Goal: Transaction & Acquisition: Purchase product/service

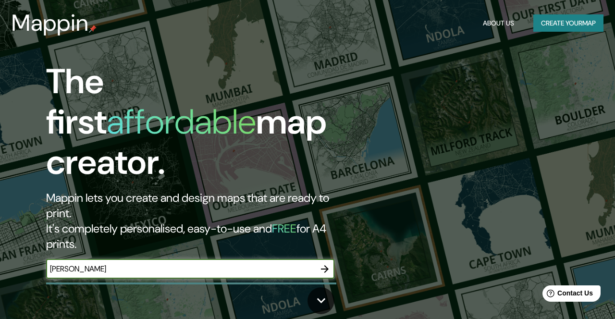
type input "[PERSON_NAME]"
click at [327, 265] on icon "button" at bounding box center [325, 269] width 8 height 8
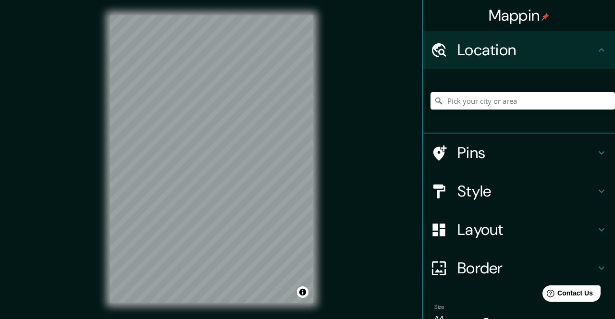
click at [472, 102] on input "Pick your city or area" at bounding box center [523, 100] width 185 height 17
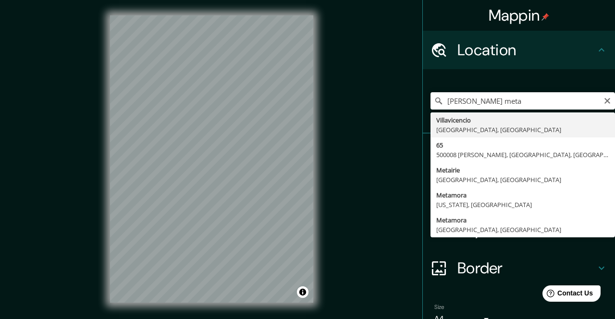
type input "[PERSON_NAME], [GEOGRAPHIC_DATA], [GEOGRAPHIC_DATA]"
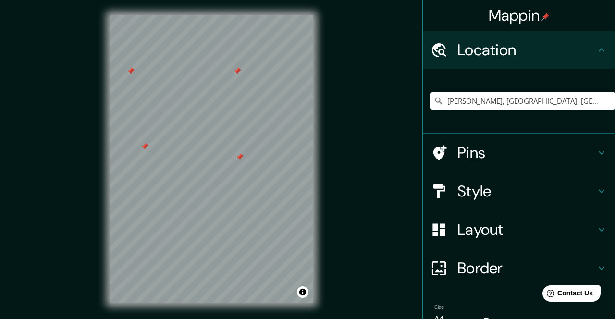
click at [464, 155] on h4 "Pins" at bounding box center [527, 152] width 138 height 19
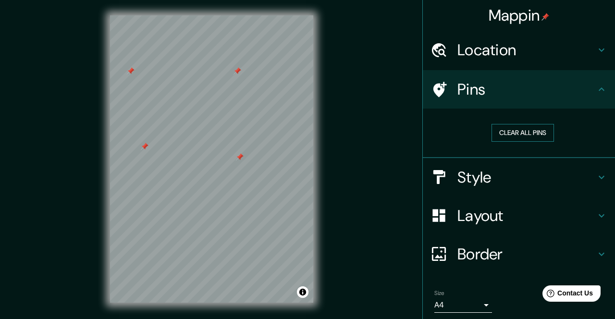
click at [508, 129] on button "Clear all pins" at bounding box center [523, 133] width 62 height 18
click at [475, 46] on h4 "Location" at bounding box center [527, 49] width 138 height 19
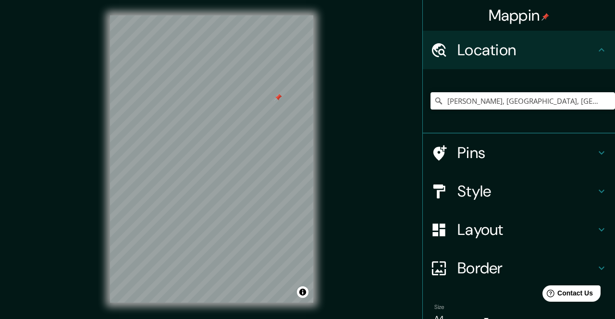
click at [475, 46] on h4 "Location" at bounding box center [527, 49] width 138 height 19
click at [474, 157] on h4 "Pins" at bounding box center [527, 152] width 138 height 19
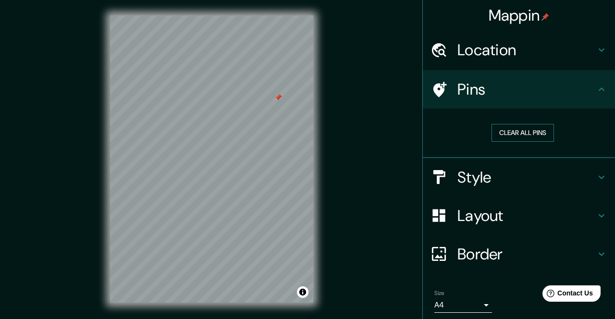
click at [503, 139] on button "Clear all pins" at bounding box center [523, 133] width 62 height 18
click at [514, 133] on button "Clear all pins" at bounding box center [523, 133] width 62 height 18
click at [467, 181] on h4 "Style" at bounding box center [527, 177] width 138 height 19
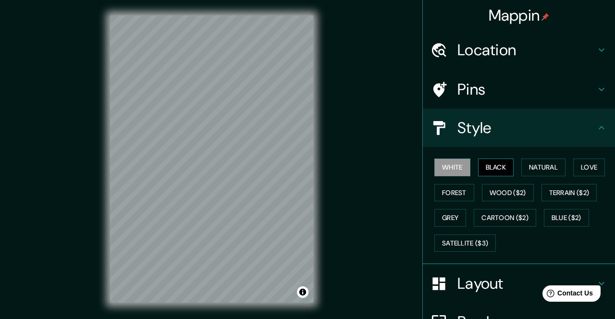
click at [499, 161] on button "Black" at bounding box center [496, 168] width 36 height 18
click at [548, 169] on button "Natural" at bounding box center [543, 168] width 44 height 18
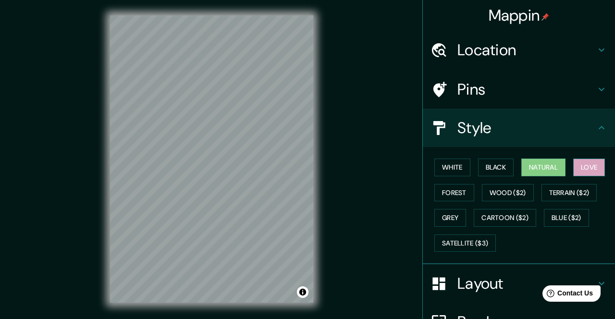
click at [581, 167] on button "Love" at bounding box center [589, 168] width 32 height 18
click at [548, 167] on button "Natural" at bounding box center [543, 168] width 44 height 18
click at [480, 124] on h4 "Style" at bounding box center [527, 127] width 138 height 19
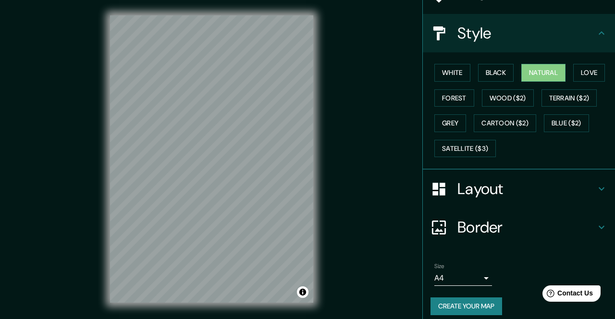
scroll to position [94, 0]
click at [470, 199] on h4 "Layout" at bounding box center [527, 189] width 138 height 19
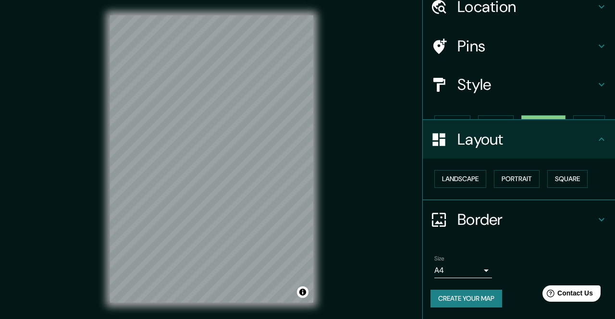
scroll to position [26, 0]
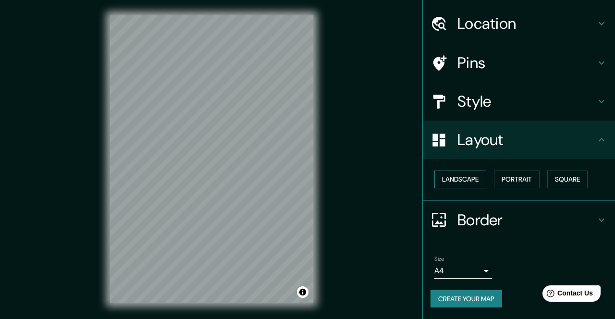
click at [452, 181] on button "Landscape" at bounding box center [460, 180] width 52 height 18
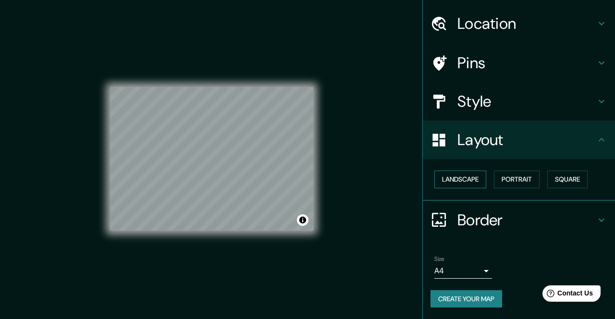
click at [452, 181] on button "Landscape" at bounding box center [460, 180] width 52 height 18
click at [512, 174] on button "Portrait" at bounding box center [517, 180] width 46 height 18
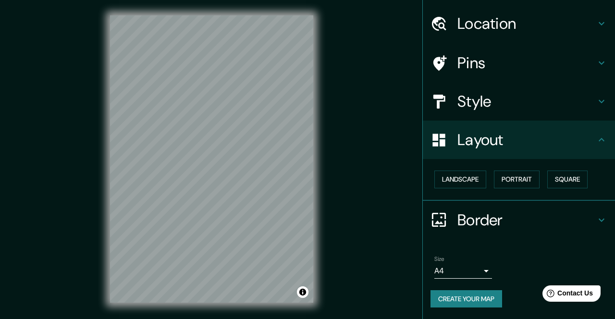
click at [487, 274] on body "Mappin Location [GEOGRAPHIC_DATA], [GEOGRAPHIC_DATA], [GEOGRAPHIC_DATA] Pins St…" at bounding box center [307, 159] width 615 height 319
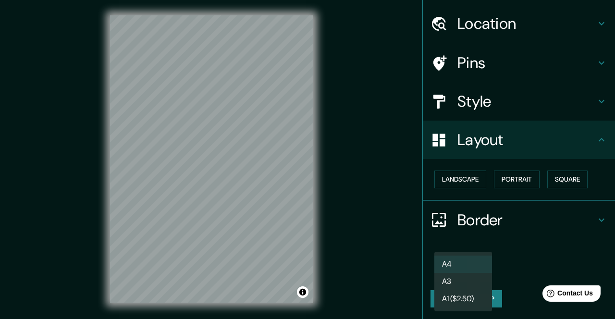
click at [445, 284] on li "A3" at bounding box center [463, 281] width 58 height 17
type input "a4"
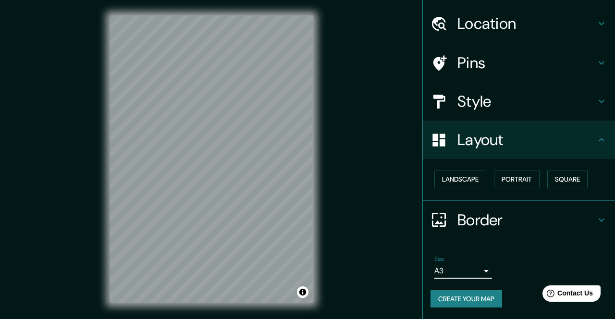
click at [459, 300] on button "Create your map" at bounding box center [467, 299] width 72 height 18
